Goal: Task Accomplishment & Management: Use online tool/utility

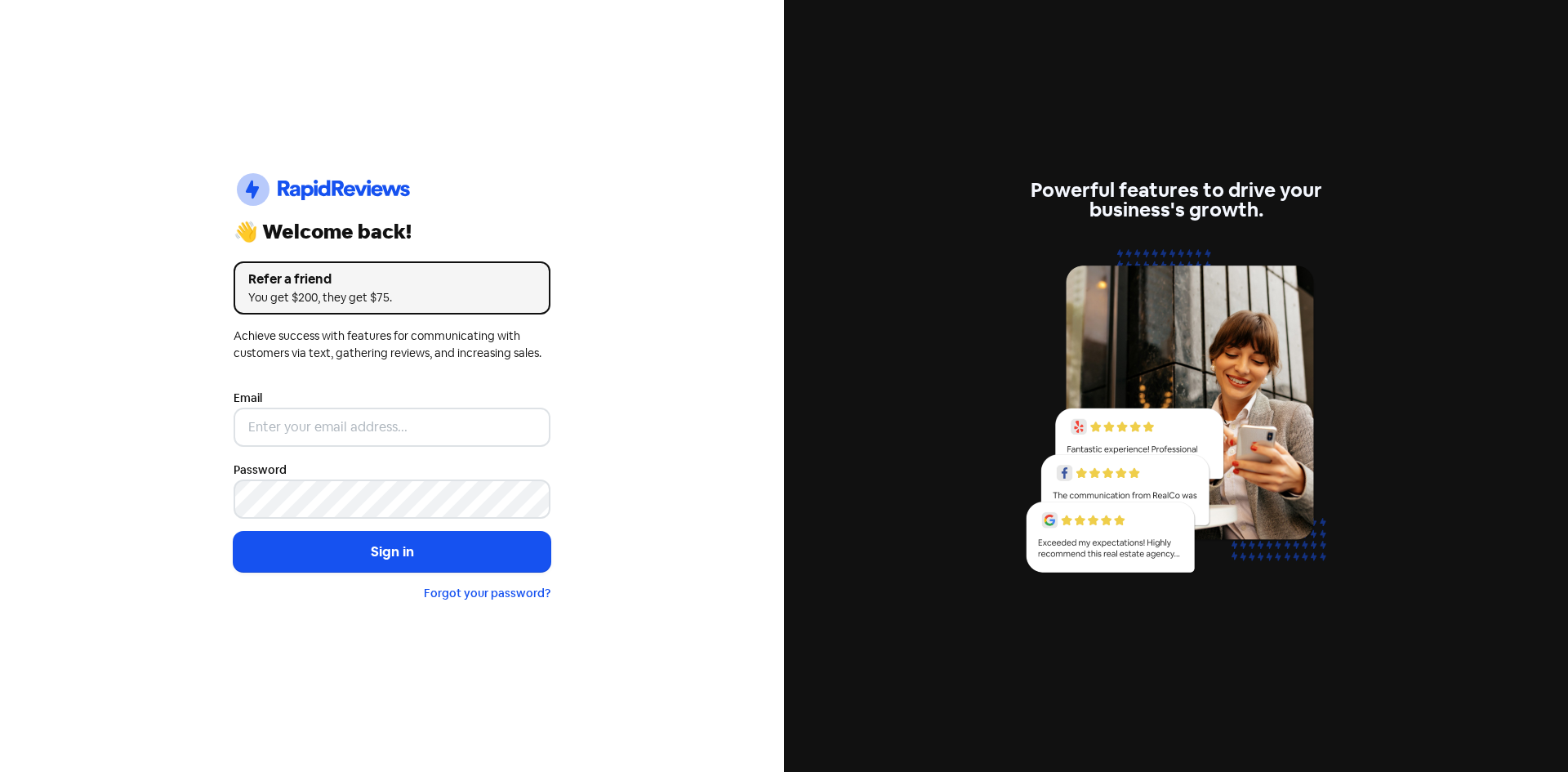
type input "[EMAIL_ADDRESS][DOMAIN_NAME]"
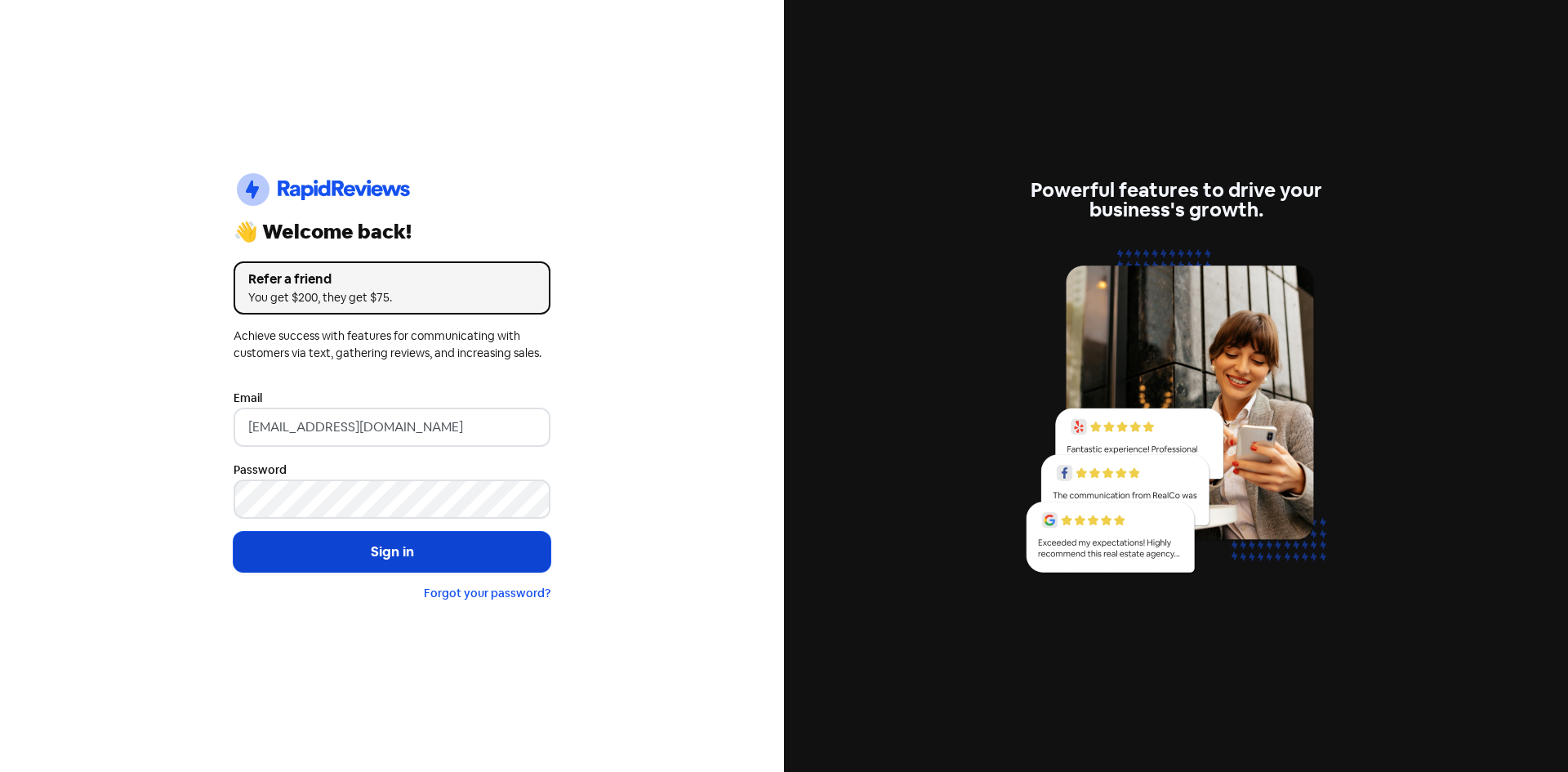
click at [354, 545] on button "Sign in" at bounding box center [391, 552] width 317 height 41
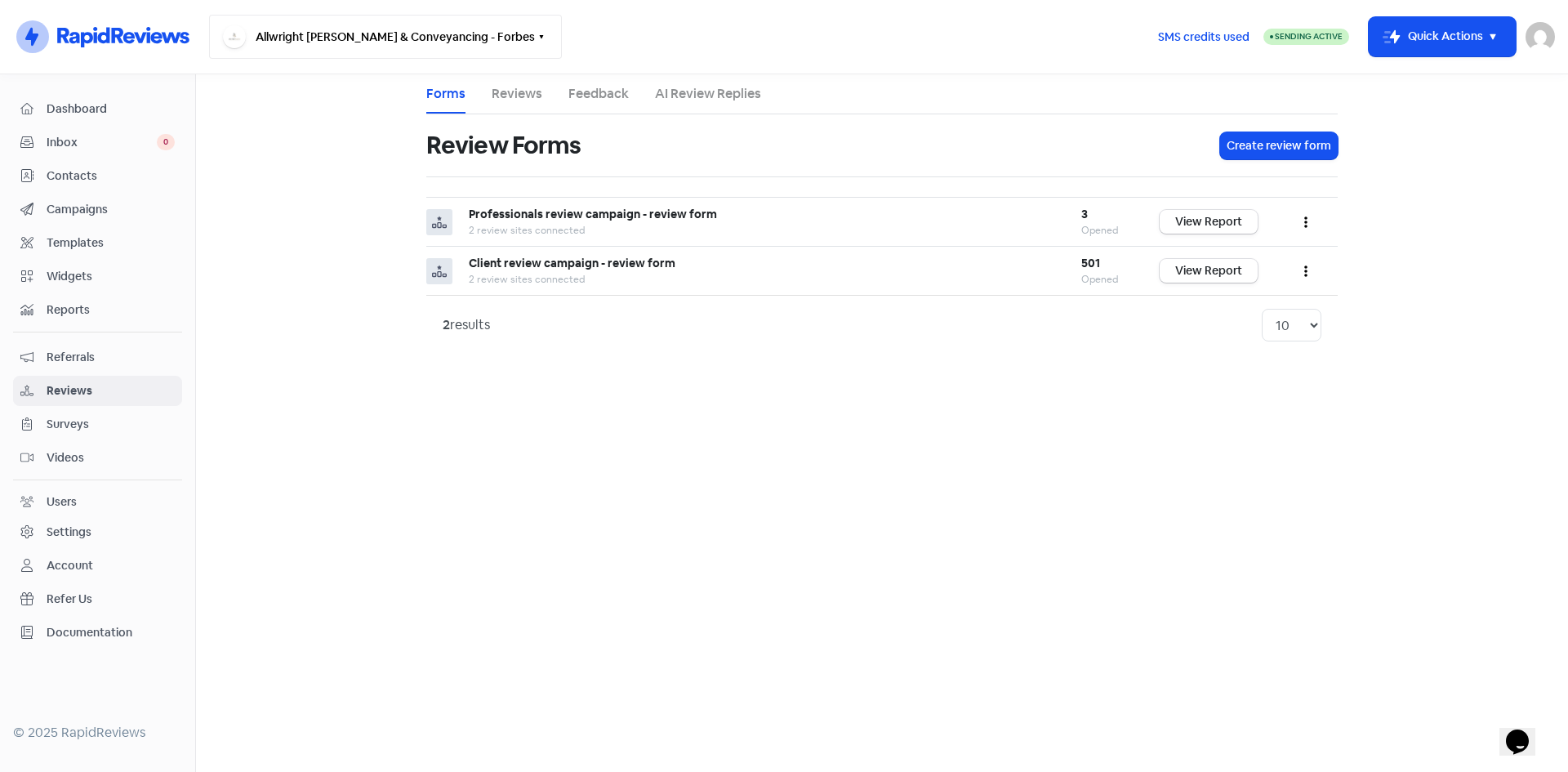
click at [448, 20] on button "Allwright [PERSON_NAME] & Conveyancing - Forbes" at bounding box center [385, 37] width 353 height 44
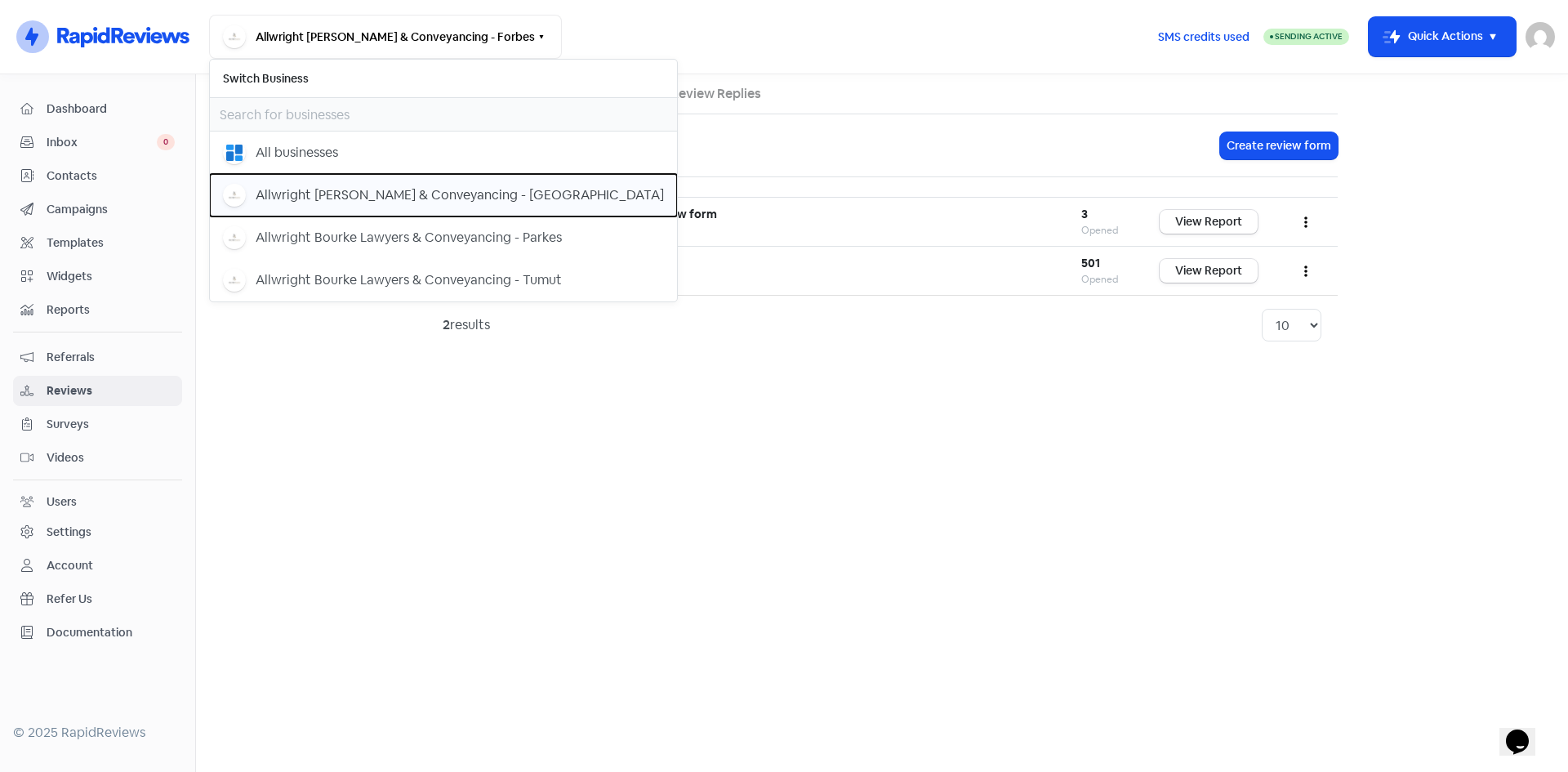
click at [389, 208] on button "Allwright [PERSON_NAME] & Conveyancing - [GEOGRAPHIC_DATA]" at bounding box center [443, 196] width 467 height 43
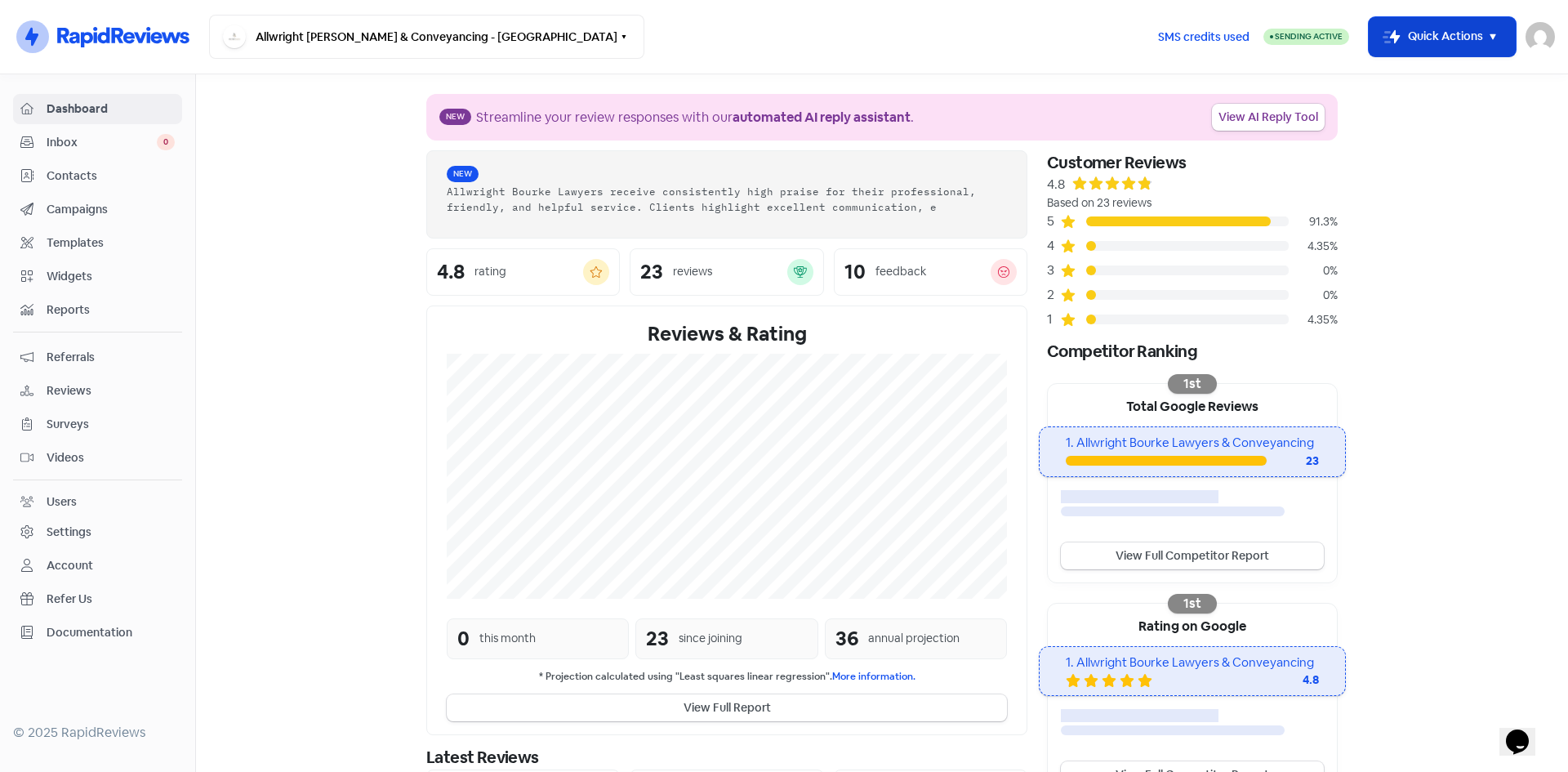
click at [1469, 42] on button "Icon For Thunder-move Quick Actions" at bounding box center [1442, 37] width 147 height 39
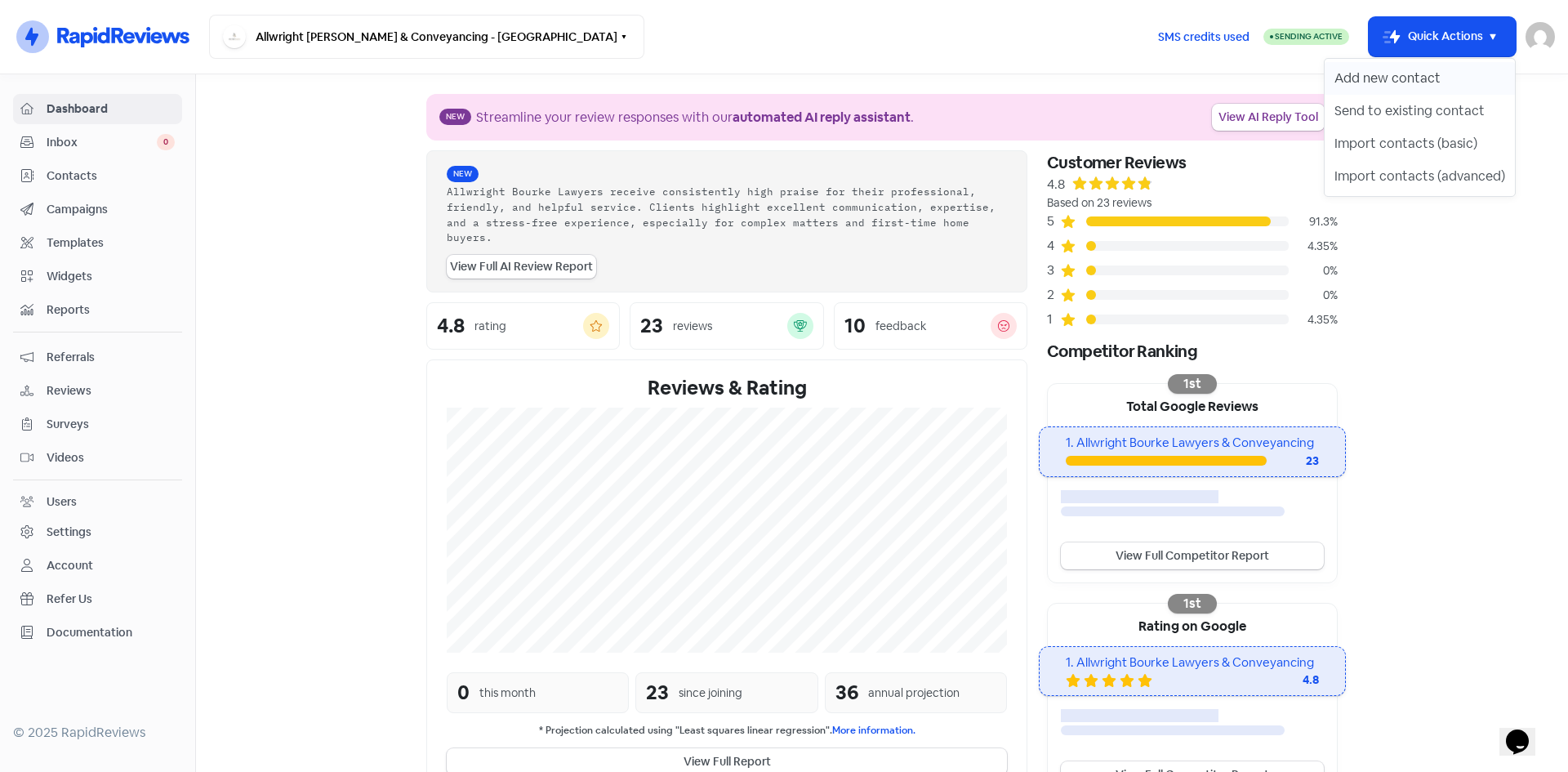
click at [1392, 75] on button "Add new contact" at bounding box center [1419, 79] width 190 height 32
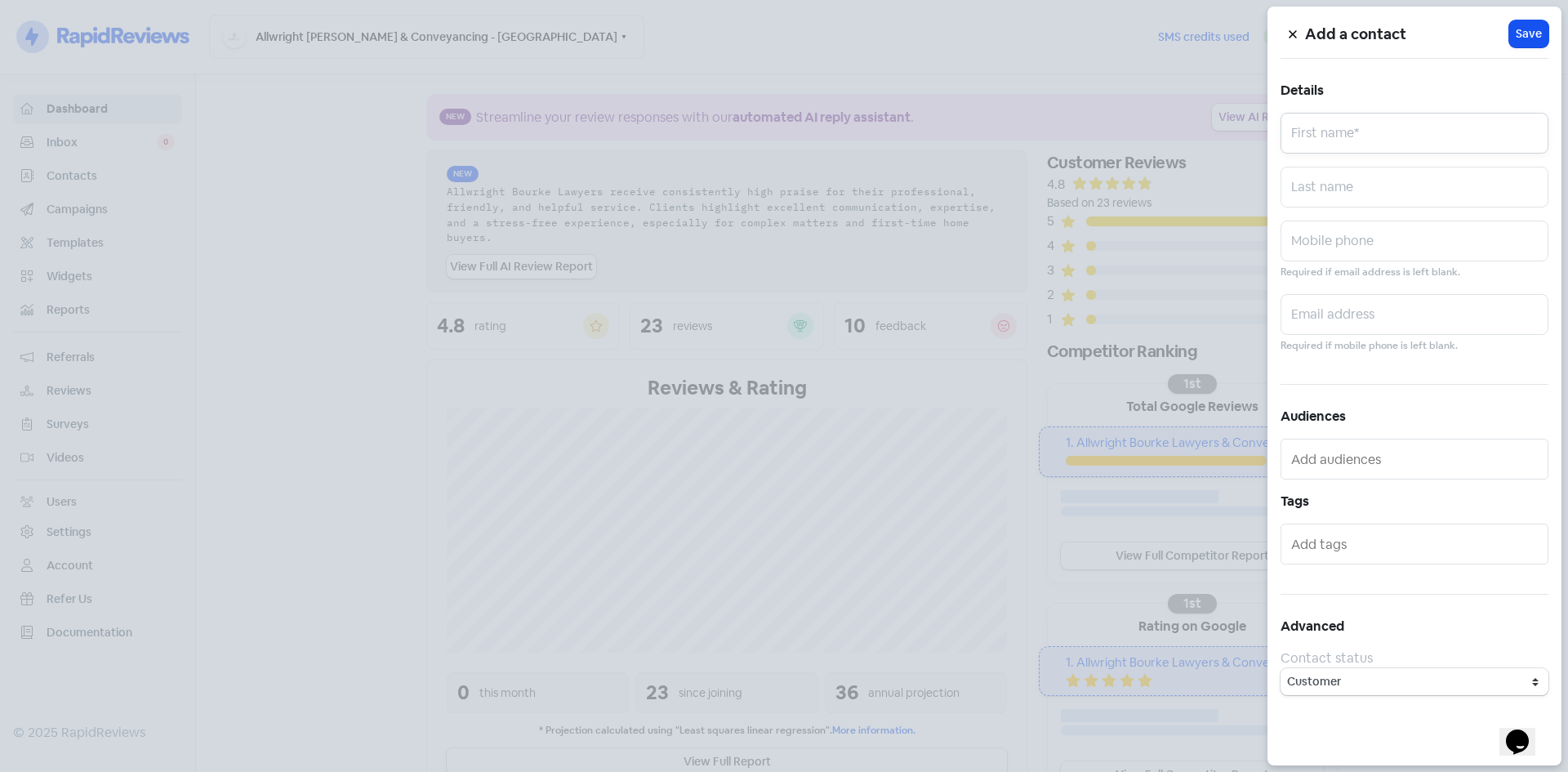
click at [1360, 143] on input "text" at bounding box center [1414, 133] width 268 height 41
type input "Zane"
type input "Pearce"
paste input "Zanepearce301@gmail.com"
type input "Zanepearce301@gmail.com"
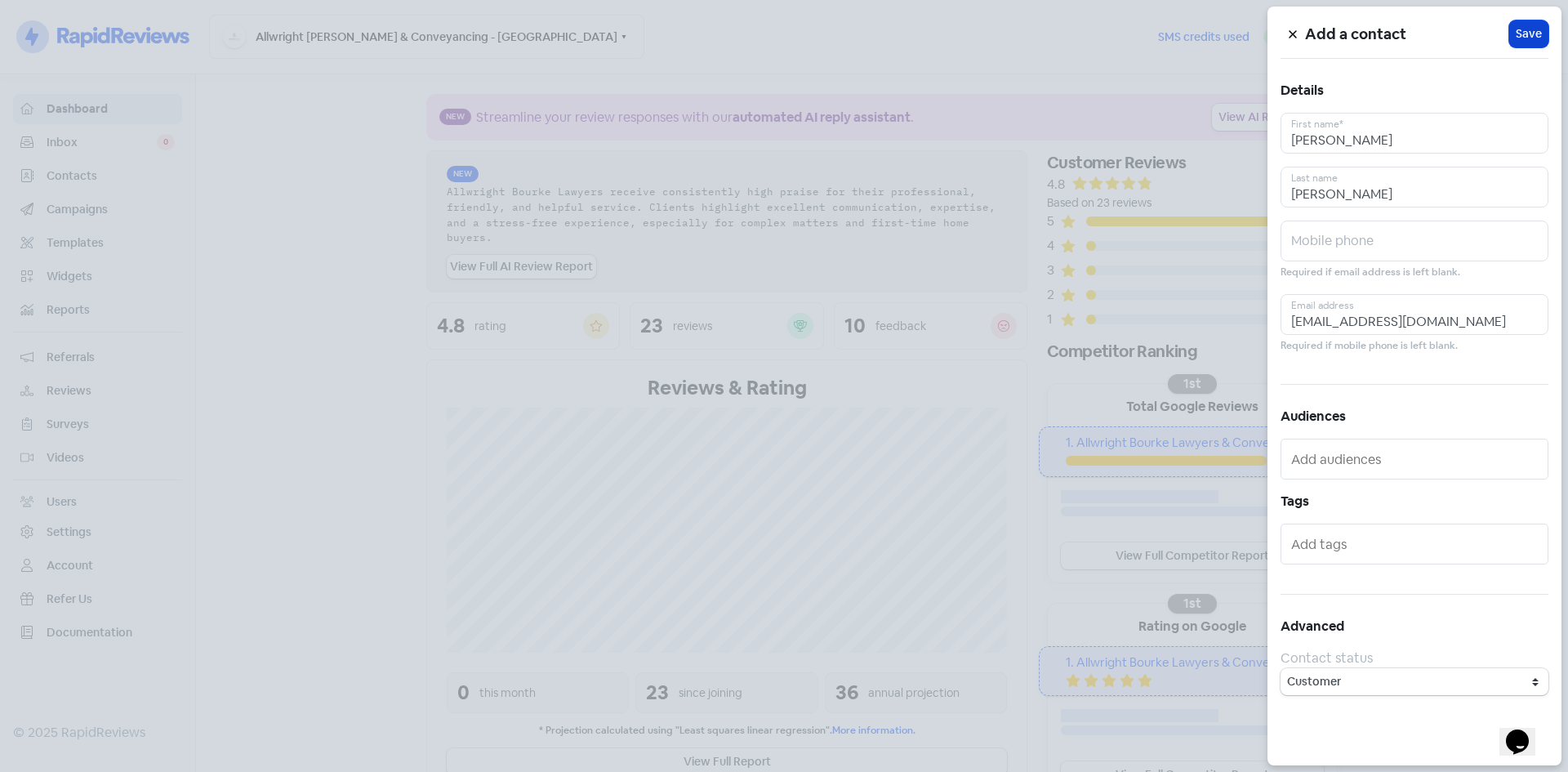
click at [1531, 29] on span "Save" at bounding box center [1529, 34] width 26 height 17
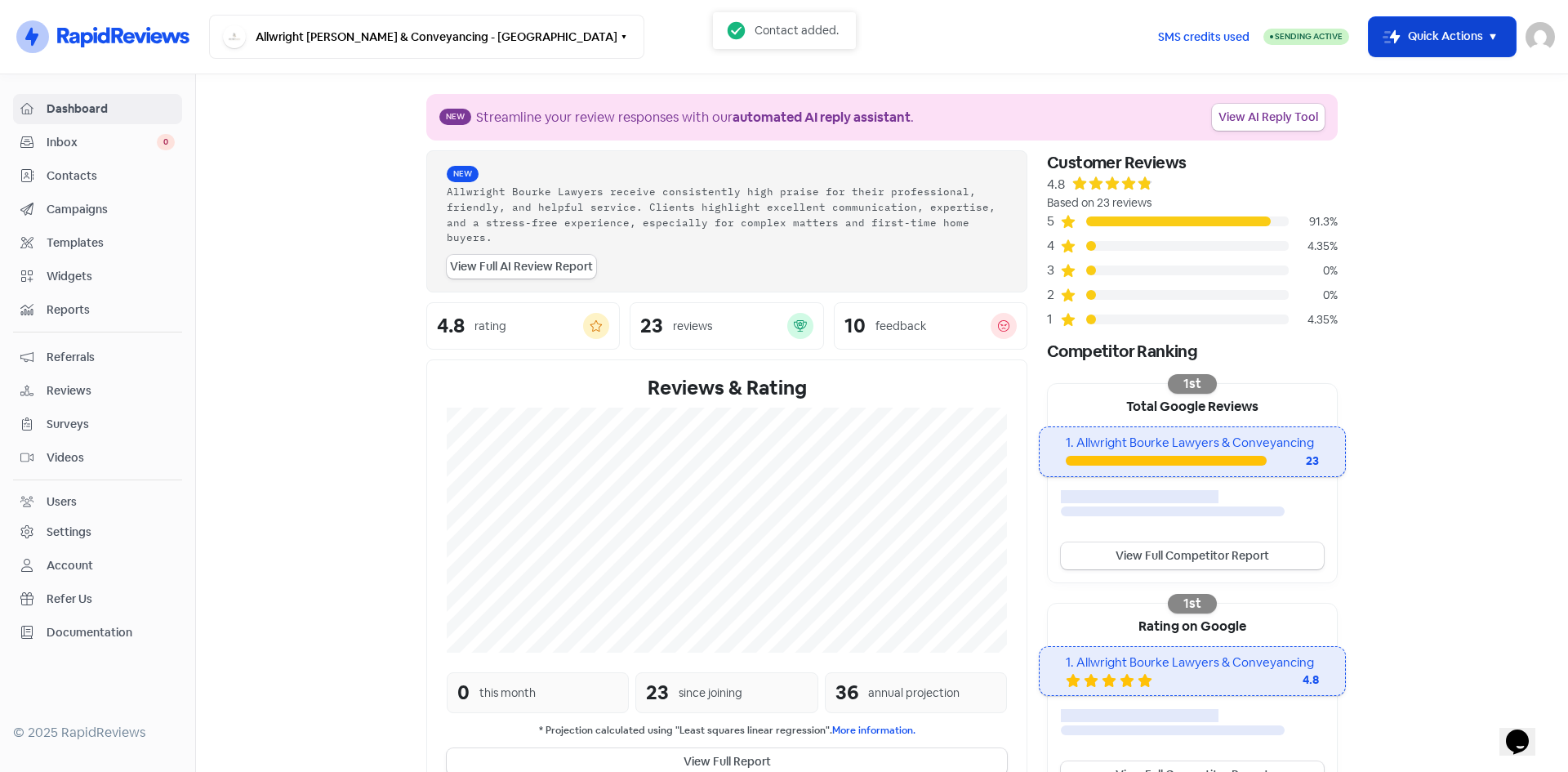
click at [1418, 47] on button "Icon For Thunder-move Quick Actions" at bounding box center [1442, 37] width 147 height 39
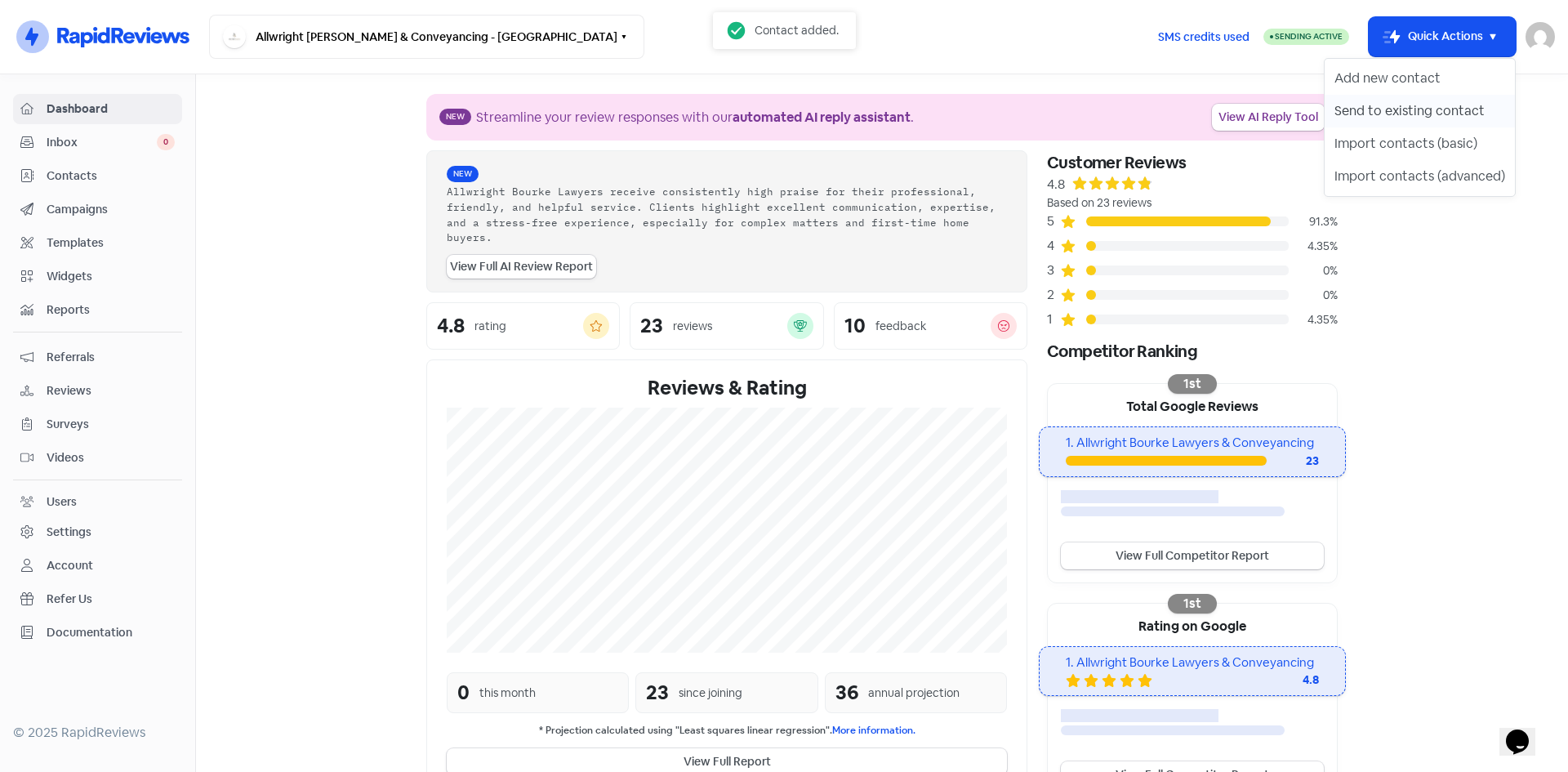
click at [1382, 111] on button "Send to existing contact" at bounding box center [1419, 111] width 190 height 32
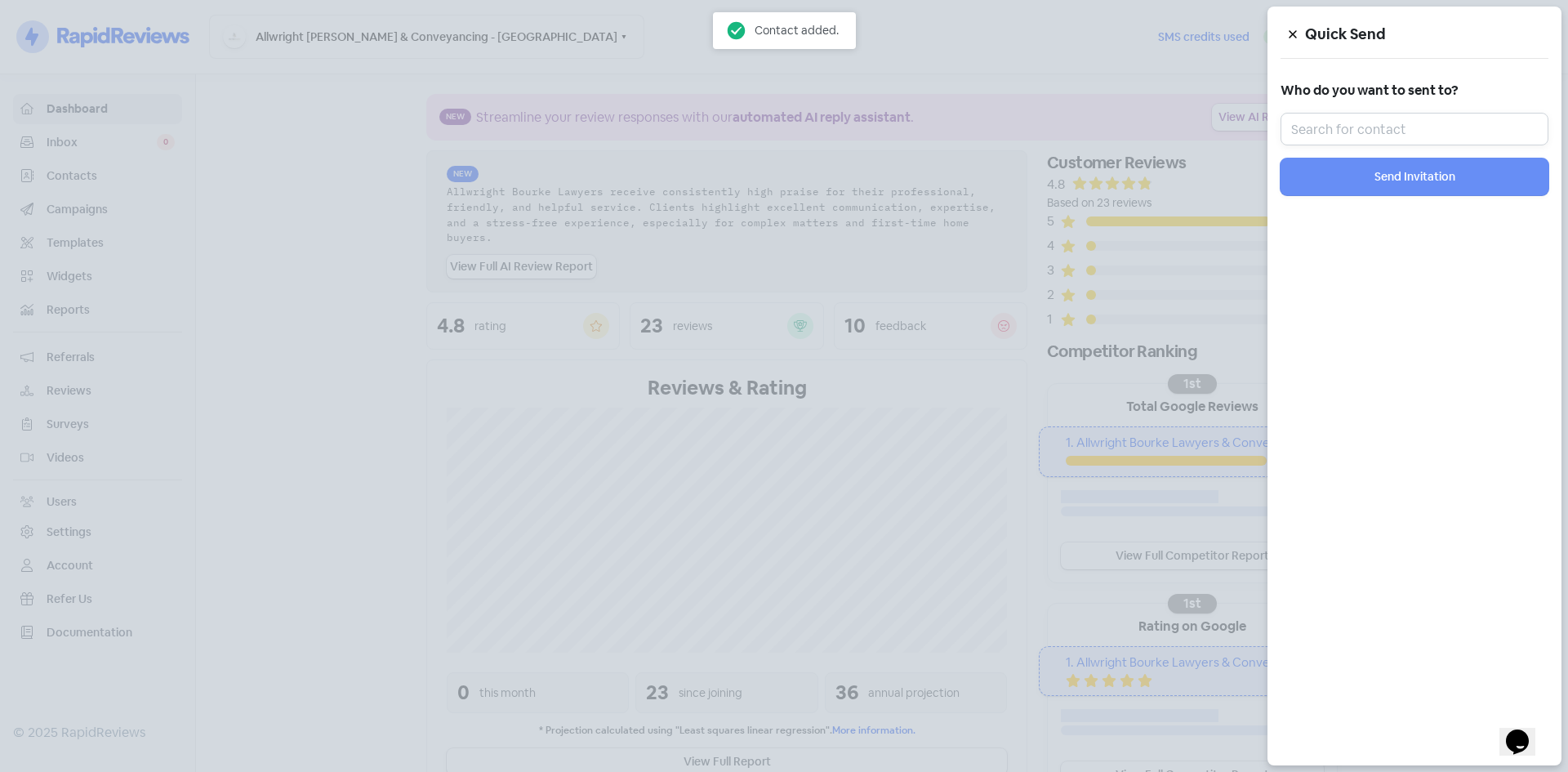
click at [1325, 132] on input "text" at bounding box center [1414, 129] width 268 height 32
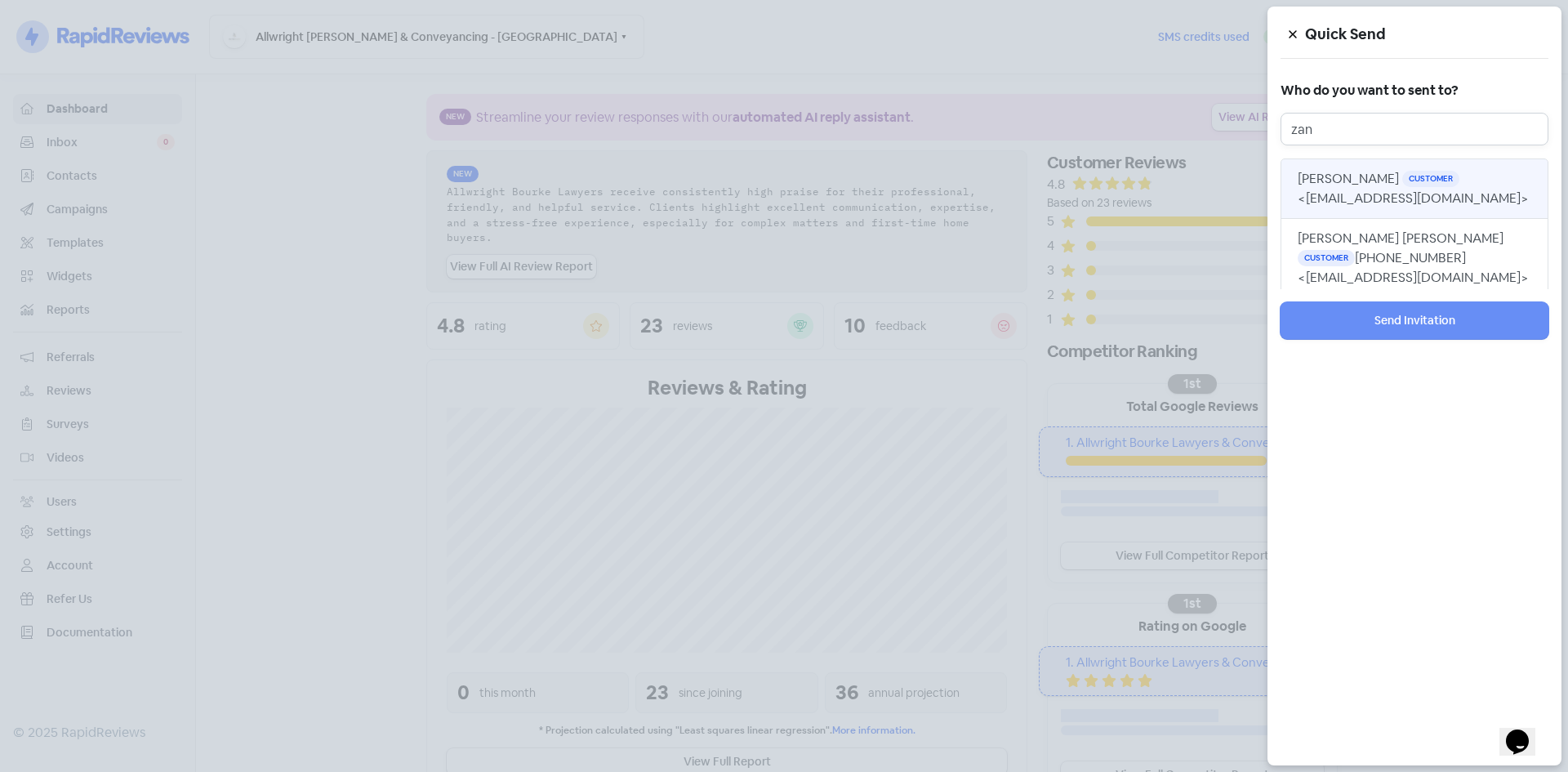
type input "zan"
click at [1393, 196] on span "<zanepearce301@gmail.com>" at bounding box center [1413, 198] width 231 height 17
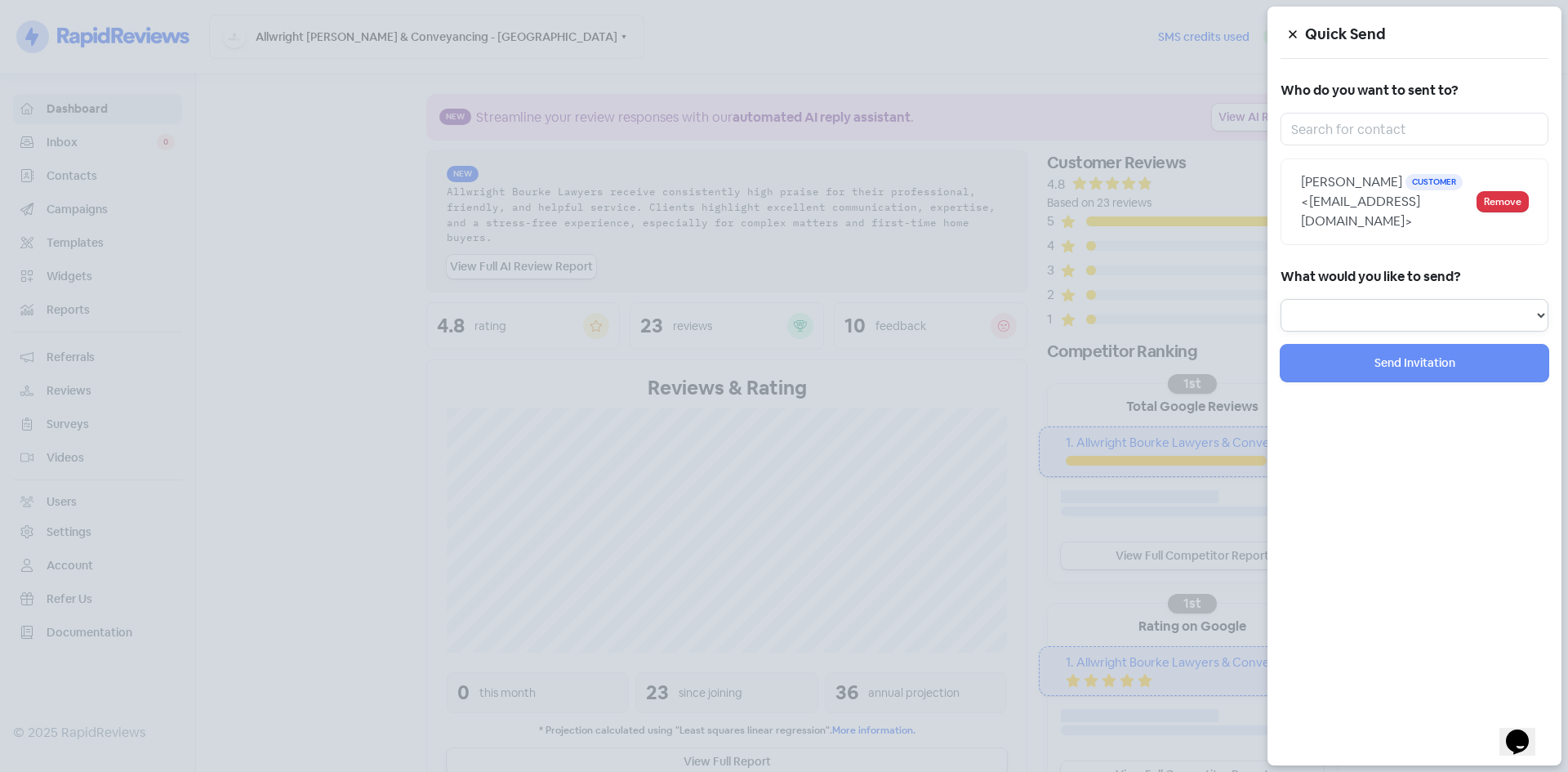
drag, startPoint x: 1411, startPoint y: 320, endPoint x: 1413, endPoint y: 330, distance: 10.2
click at [1411, 320] on select "Review Invitation Referral Invitation Survey Invitation Video Invitation" at bounding box center [1414, 315] width 268 height 32
select select "review"
click at [1280, 299] on select "Review Invitation Referral Invitation Survey Invitation Video Invitation" at bounding box center [1414, 315] width 268 height 32
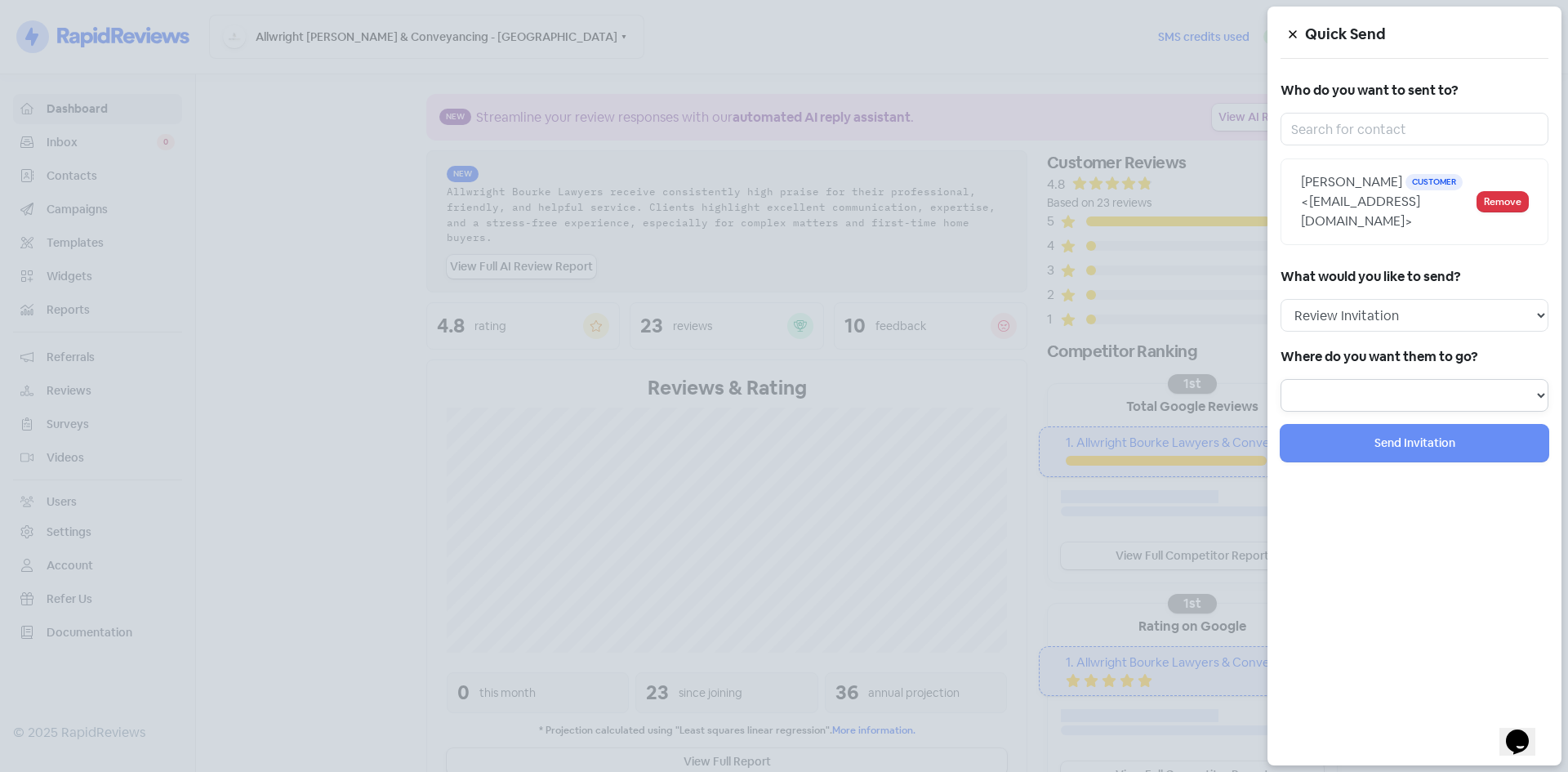
click at [1404, 401] on select at bounding box center [1414, 395] width 268 height 32
select select "450"
click at [1280, 379] on select "Review form: Client review campaign - review form Review form: Professionals re…" at bounding box center [1414, 395] width 268 height 32
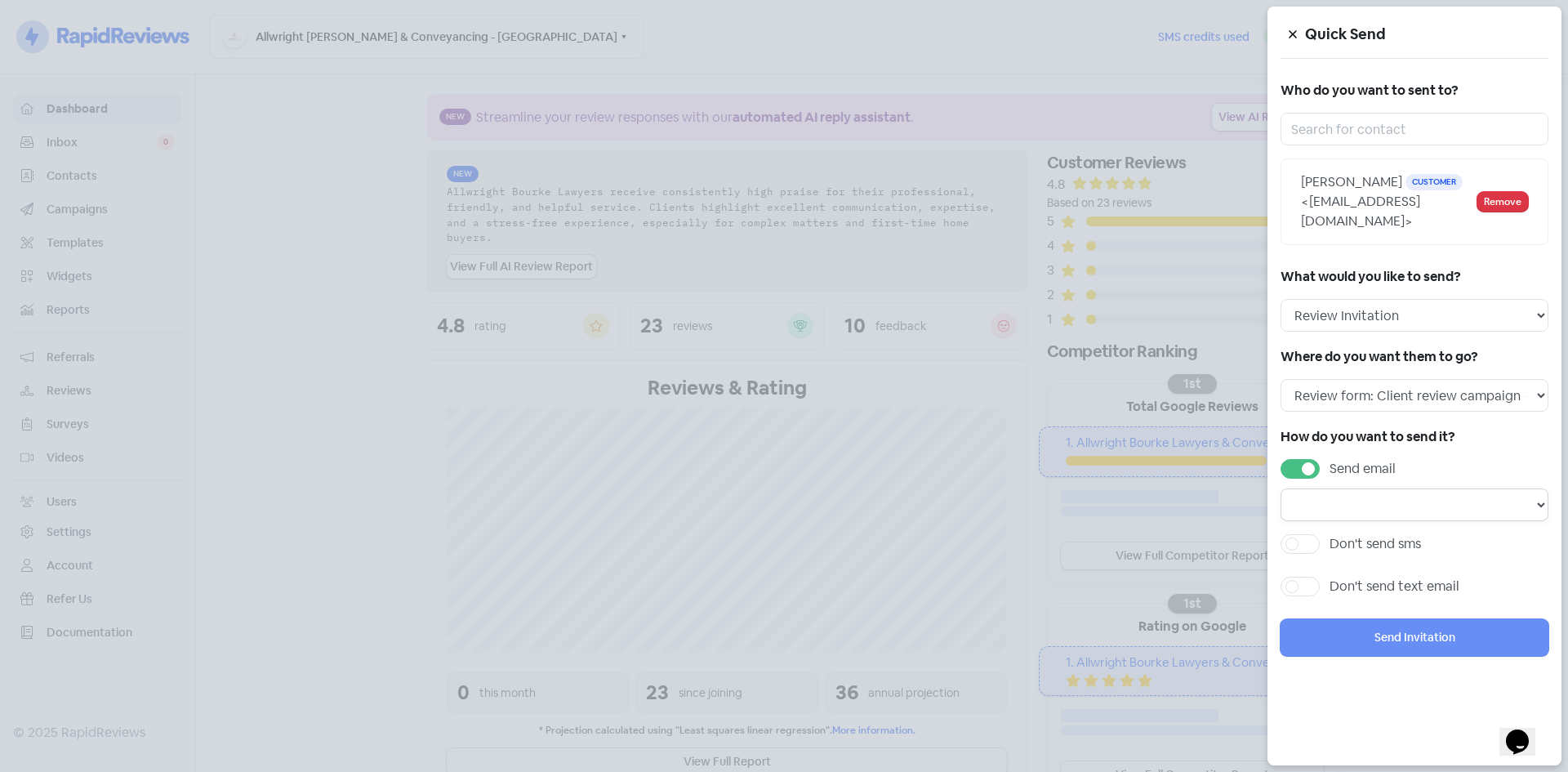
click at [1385, 512] on select "Email template: Professional first email Email template: First review email Ema…" at bounding box center [1414, 505] width 268 height 32
select select "1453"
click at [1280, 488] on select "Email template: Professional first email Email template: First review email Ema…" at bounding box center [1414, 505] width 268 height 32
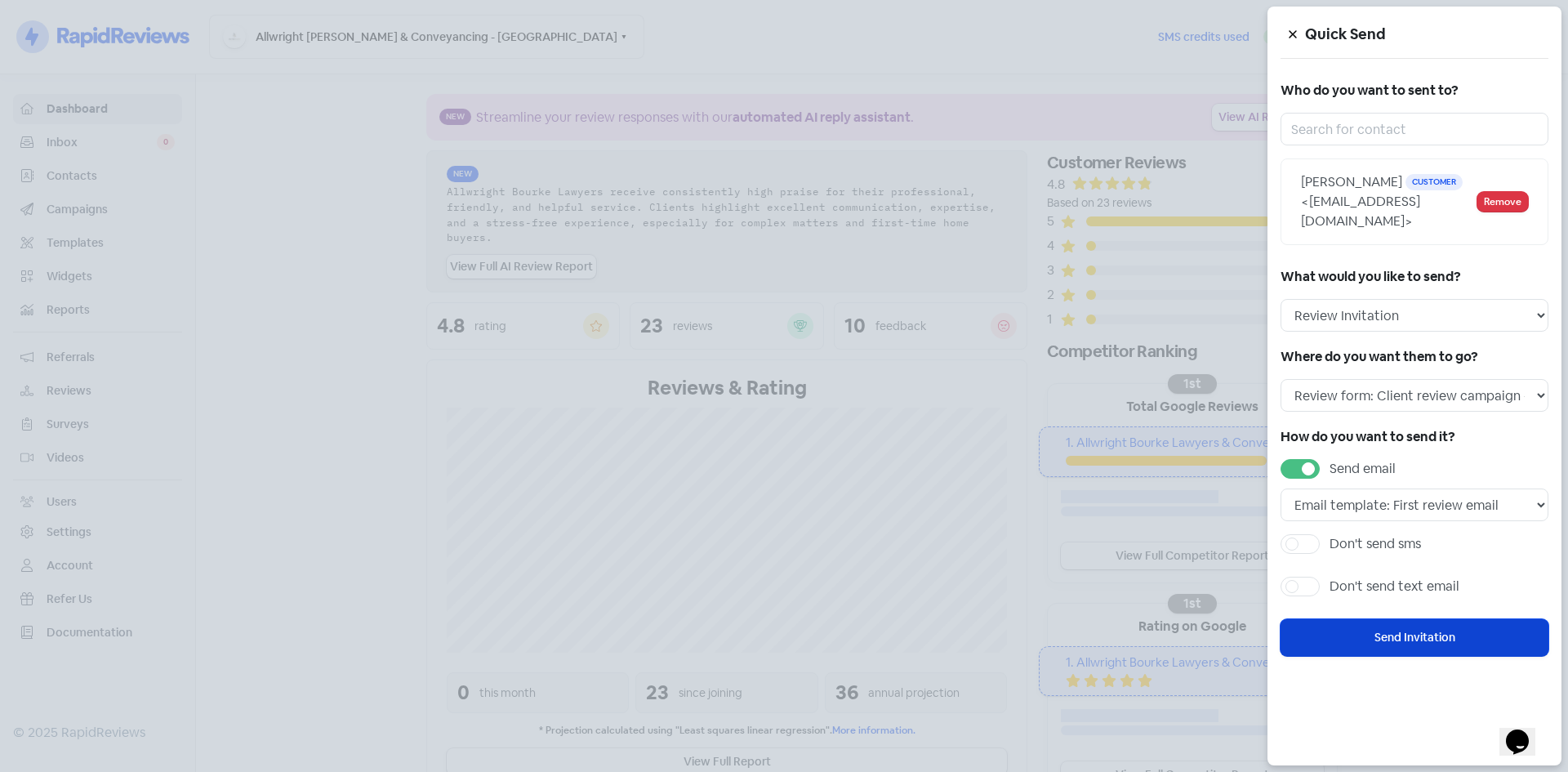
click at [1395, 635] on button "Send Invitation" at bounding box center [1414, 637] width 268 height 37
